Goal: Information Seeking & Learning: Learn about a topic

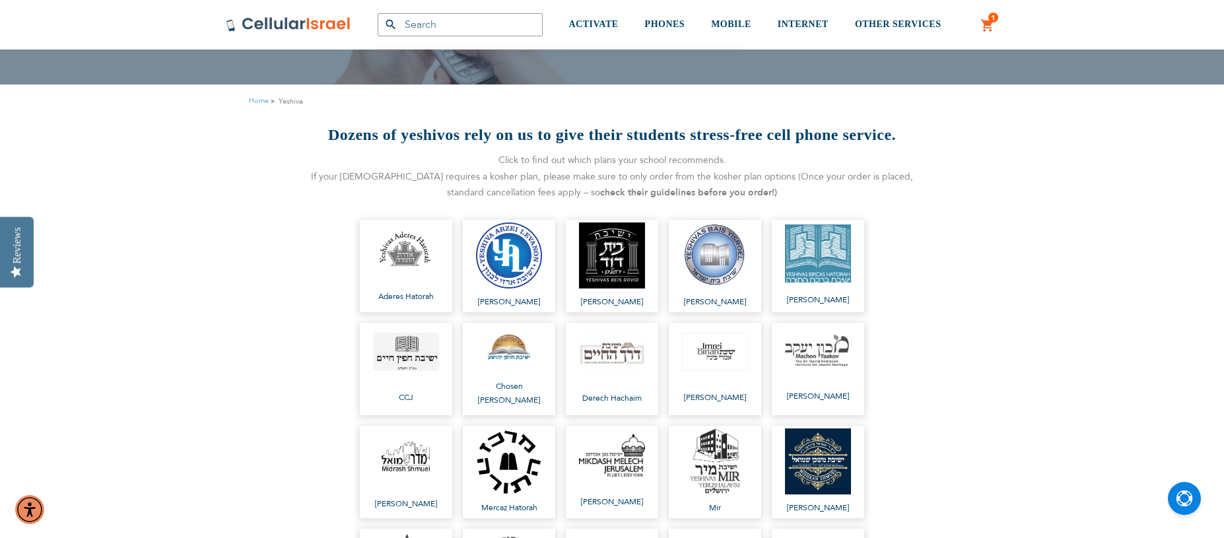
scroll to position [132, 0]
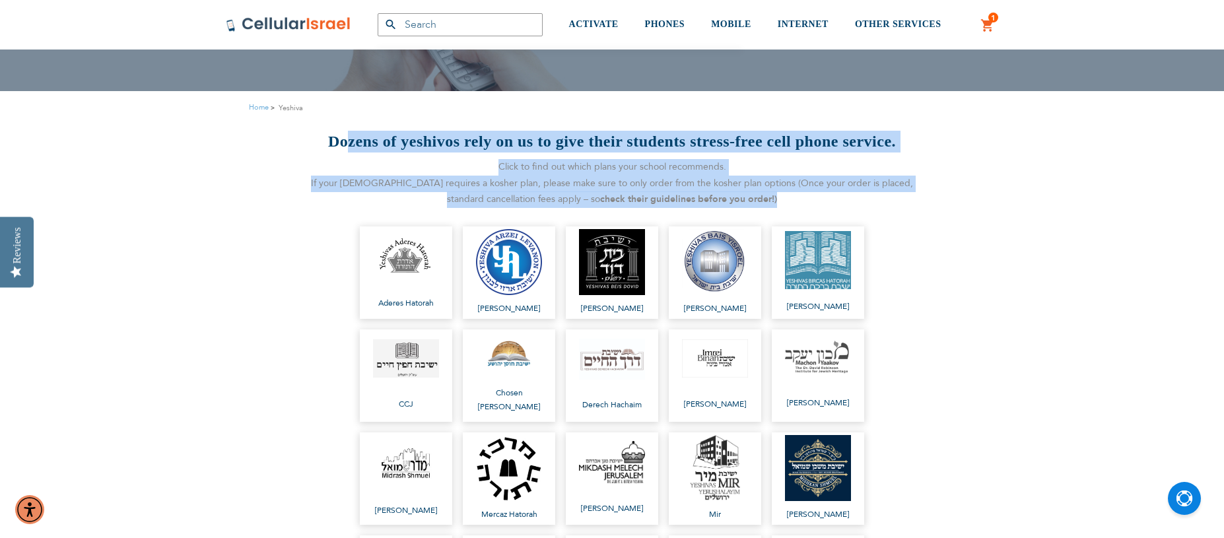
drag, startPoint x: 345, startPoint y: 139, endPoint x: 764, endPoint y: 192, distance: 423.2
click at [764, 192] on div "Dozens of yeshivos rely on us to give their students stress-free cell phone ser…" at bounding box center [612, 169] width 618 height 77
click at [723, 206] on div "Click to find out which plans your school recommends. If your [DEMOGRAPHIC_DATA…" at bounding box center [612, 183] width 618 height 49
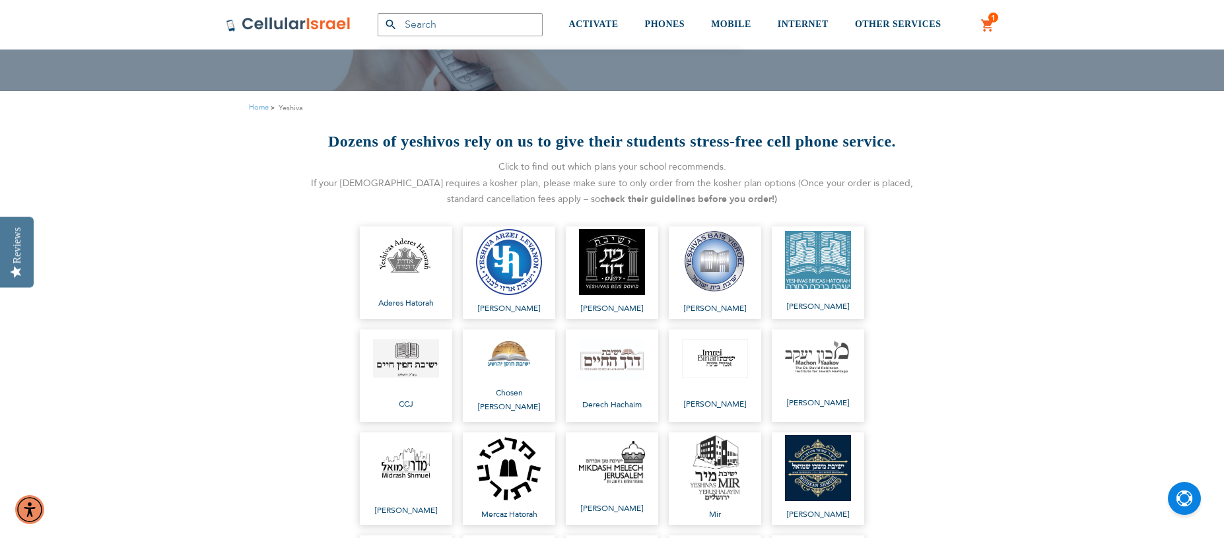
click at [688, 183] on div "Click to find out which plans your school recommends. If your [DEMOGRAPHIC_DATA…" at bounding box center [612, 183] width 618 height 49
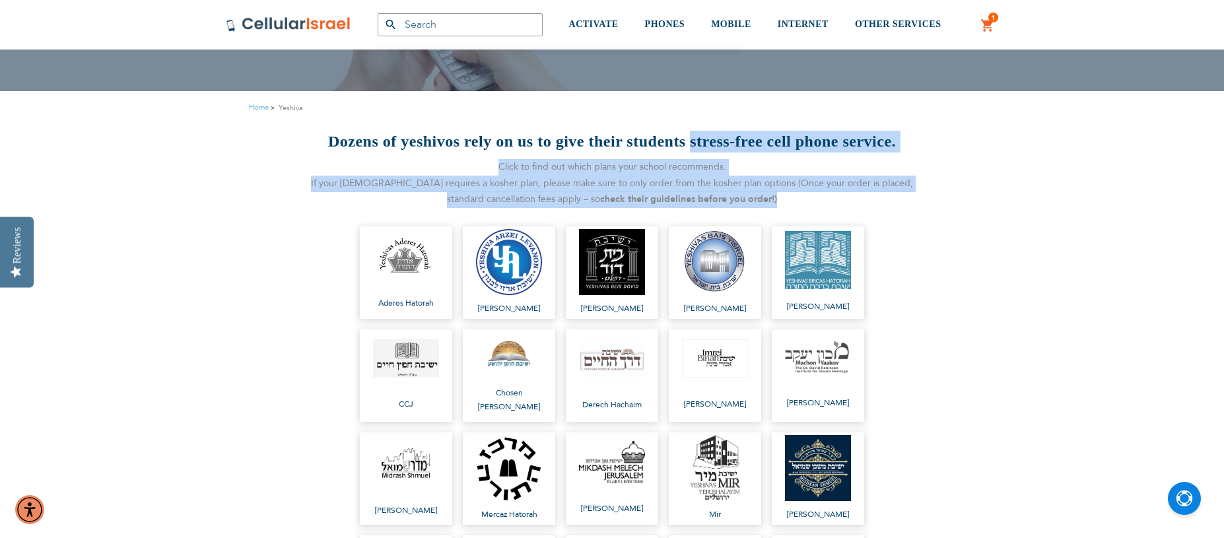
drag, startPoint x: 693, startPoint y: 145, endPoint x: 733, endPoint y: 193, distance: 62.8
click at [733, 193] on div "Dozens of yeshivos rely on us to give their students stress-free cell phone ser…" at bounding box center [612, 169] width 618 height 77
click at [716, 183] on div "Click to find out which plans your school recommends. If your [DEMOGRAPHIC_DATA…" at bounding box center [612, 183] width 618 height 49
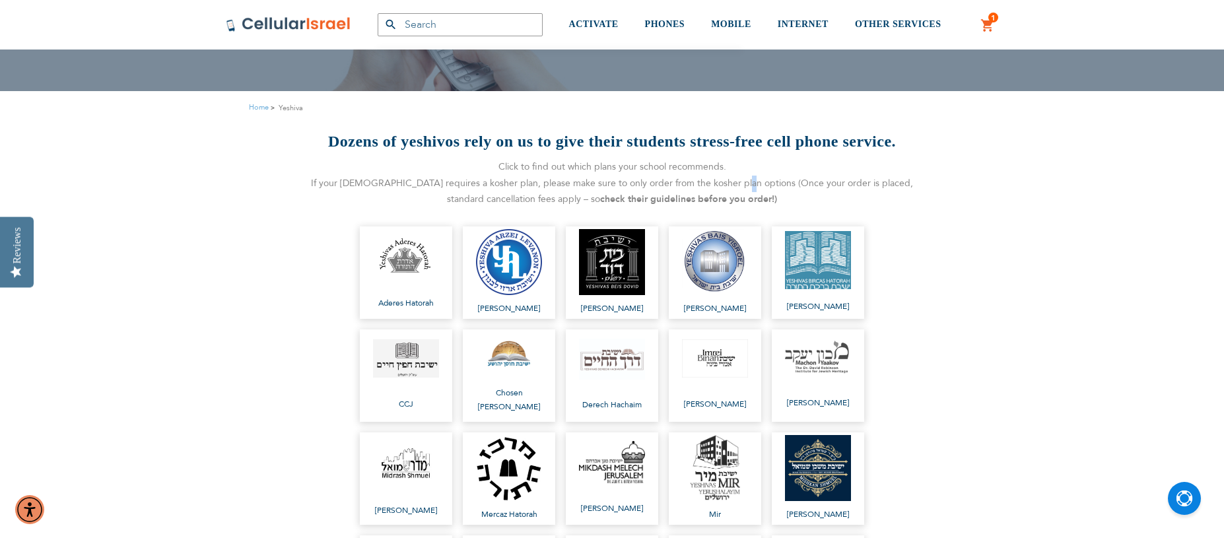
click at [716, 183] on div "Click to find out which plans your school recommends. If your [DEMOGRAPHIC_DATA…" at bounding box center [612, 183] width 618 height 49
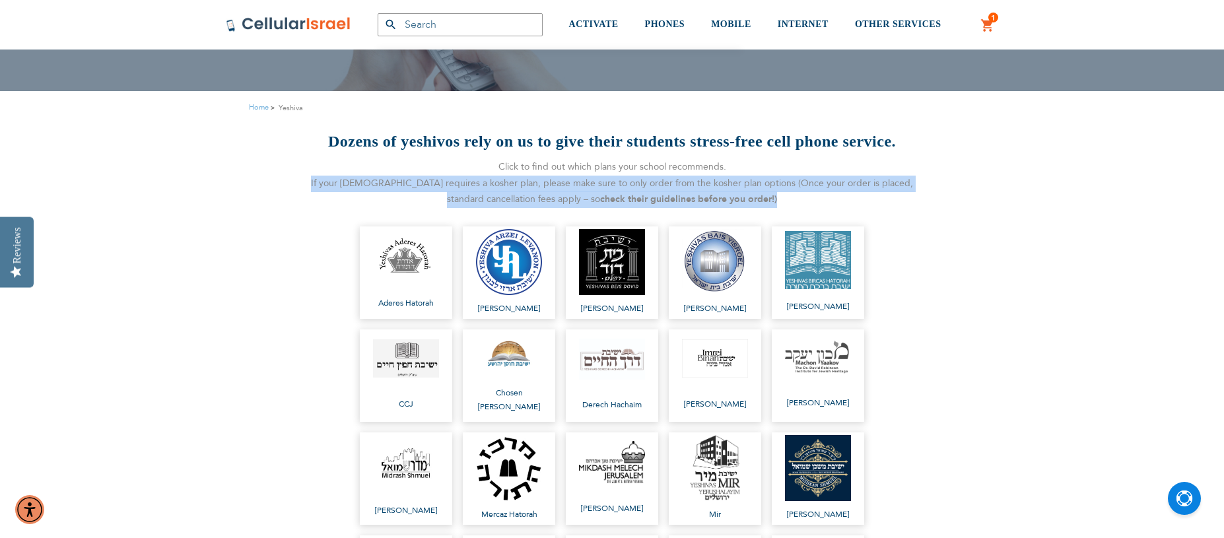
click at [716, 183] on div "Click to find out which plans your school recommends. If your [DEMOGRAPHIC_DATA…" at bounding box center [612, 183] width 618 height 49
click at [685, 180] on div "Click to find out which plans your school recommends. If your [DEMOGRAPHIC_DATA…" at bounding box center [612, 183] width 618 height 49
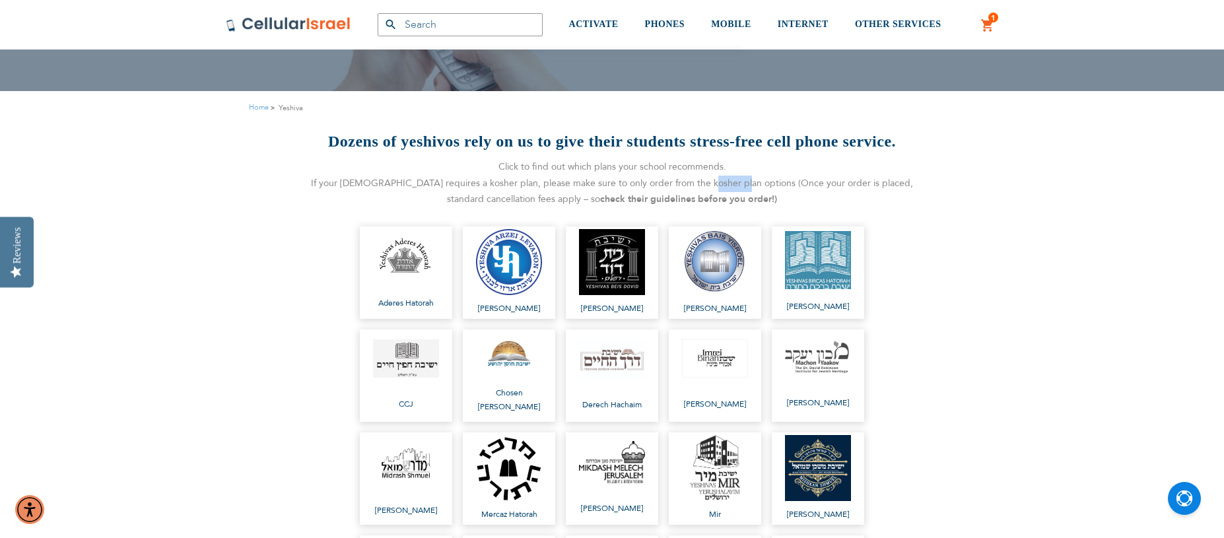
click at [685, 180] on div "Click to find out which plans your school recommends. If your [DEMOGRAPHIC_DATA…" at bounding box center [612, 183] width 618 height 49
click at [704, 199] on strong "check their guidelines before you order!)" at bounding box center [688, 199] width 177 height 13
click at [725, 197] on strong "check their guidelines before you order!)" at bounding box center [688, 199] width 177 height 13
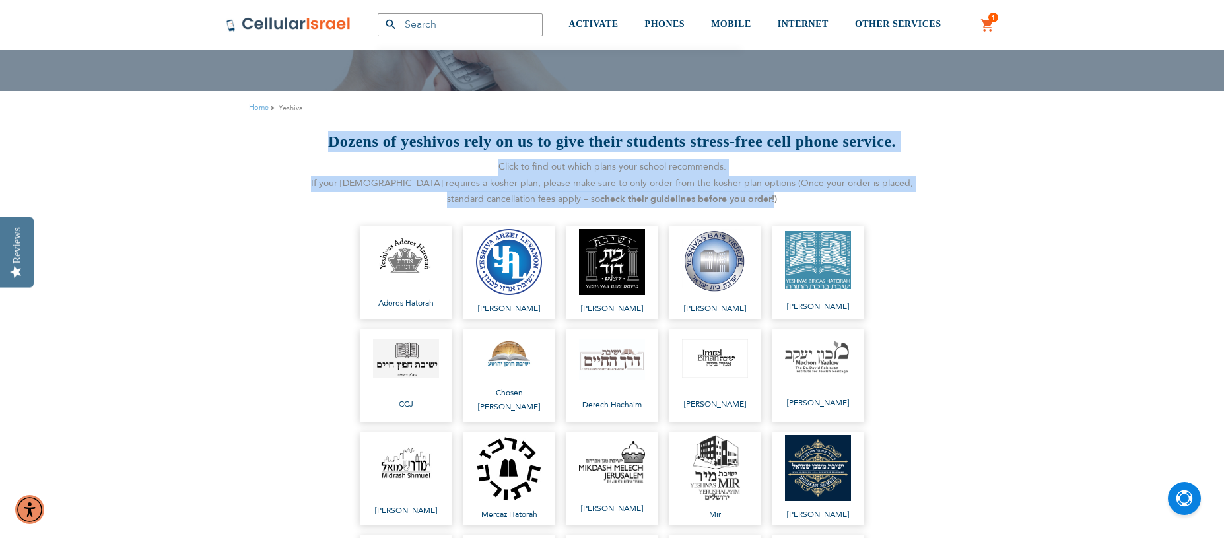
drag, startPoint x: 728, startPoint y: 196, endPoint x: 330, endPoint y: 135, distance: 402.7
click at [330, 135] on div "Dozens of yeshivos rely on us to give their students stress-free cell phone ser…" at bounding box center [612, 169] width 618 height 77
click at [329, 136] on h2 "Dozens of yeshivos rely on us to give their students stress-free cell phone ser…" at bounding box center [612, 142] width 618 height 22
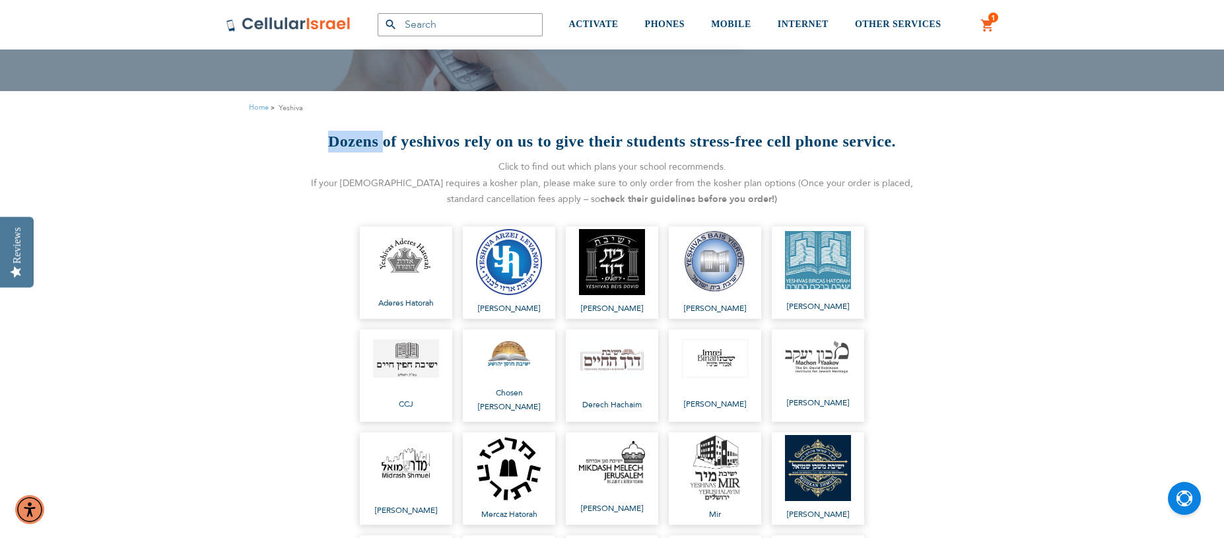
click at [329, 136] on h2 "Dozens of yeshivos rely on us to give their students stress-free cell phone ser…" at bounding box center [612, 142] width 618 height 22
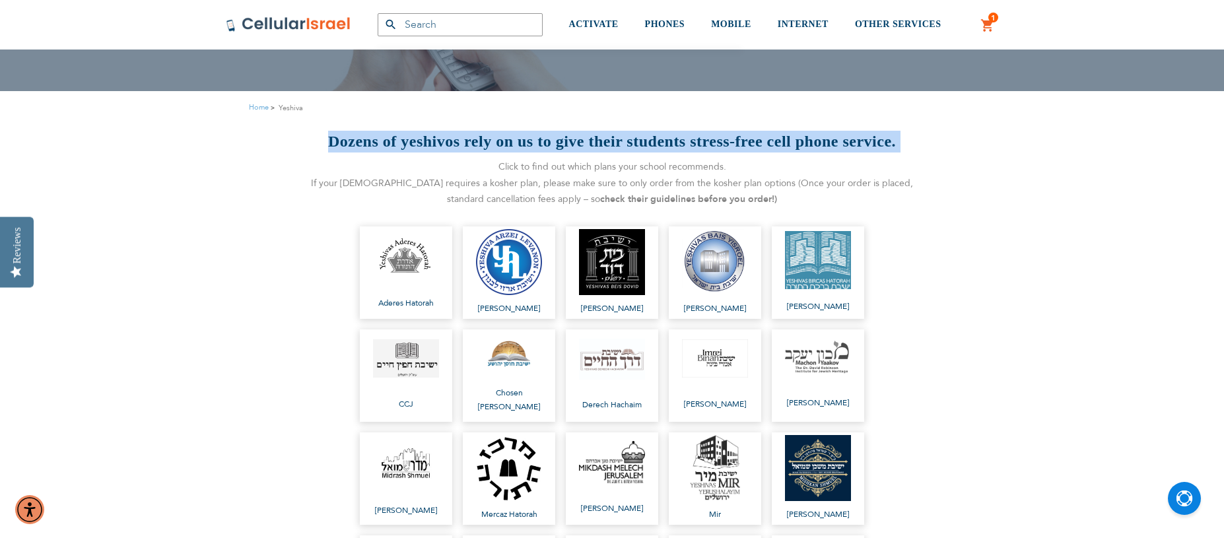
click at [329, 136] on h2 "Dozens of yeshivos rely on us to give their students stress-free cell phone ser…" at bounding box center [612, 142] width 618 height 22
click at [339, 142] on h2 "Dozens of yeshivos rely on us to give their students stress-free cell phone ser…" at bounding box center [612, 142] width 618 height 22
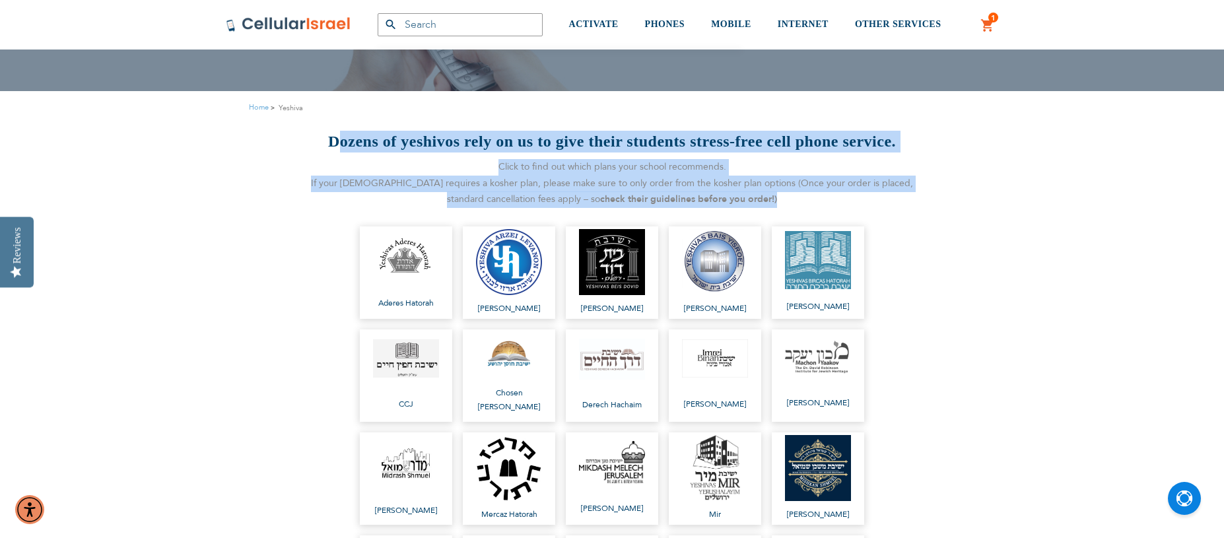
drag, startPoint x: 334, startPoint y: 136, endPoint x: 763, endPoint y: 199, distance: 433.8
click at [762, 199] on div "Dozens of yeshivos rely on us to give their students stress-free cell phone ser…" at bounding box center [612, 169] width 618 height 77
click at [768, 199] on div "Click to find out which plans your school recommends. If your [DEMOGRAPHIC_DATA…" at bounding box center [612, 183] width 618 height 49
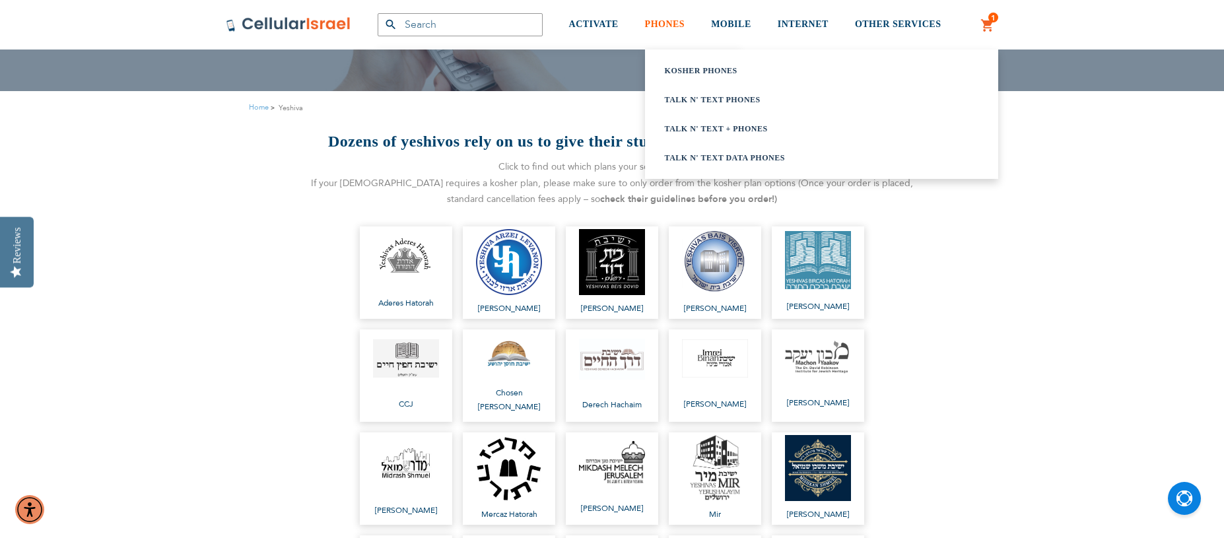
click at [660, 22] on span "PHONES" at bounding box center [665, 24] width 40 height 10
